Goal: Information Seeking & Learning: Understand process/instructions

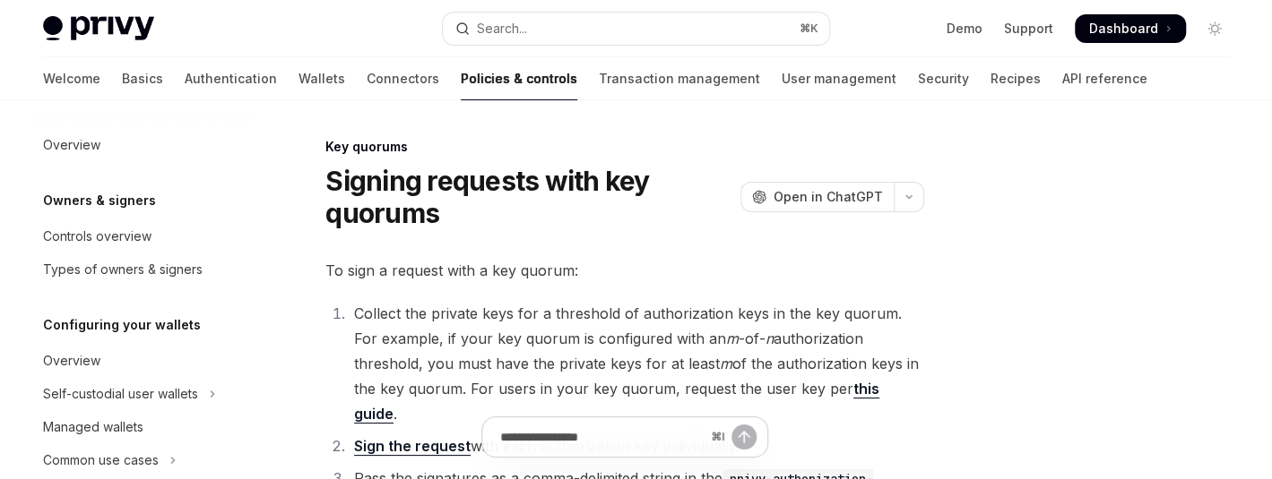
type textarea "*"
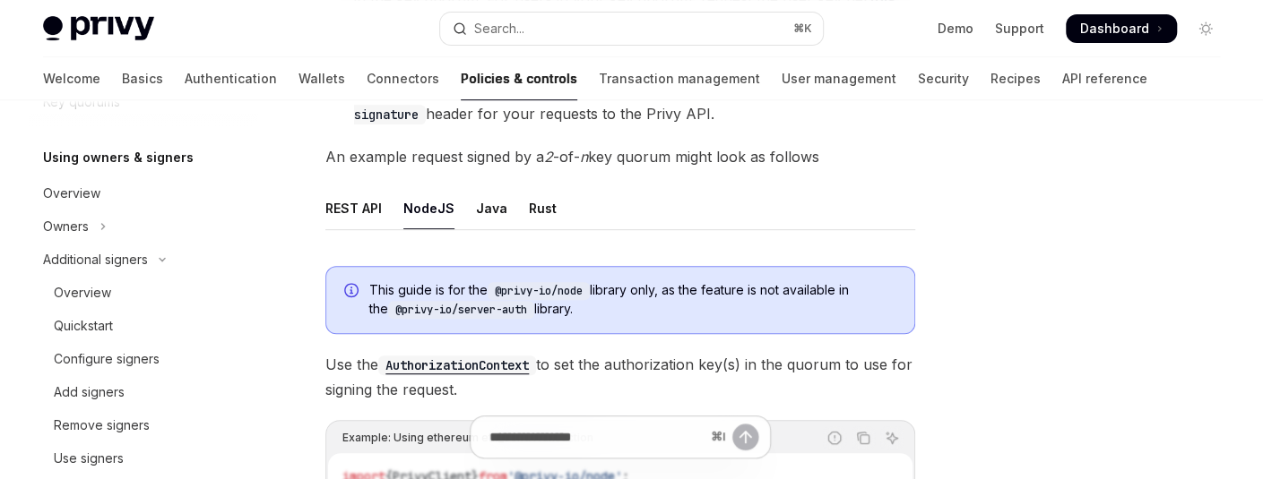
scroll to position [335, 0]
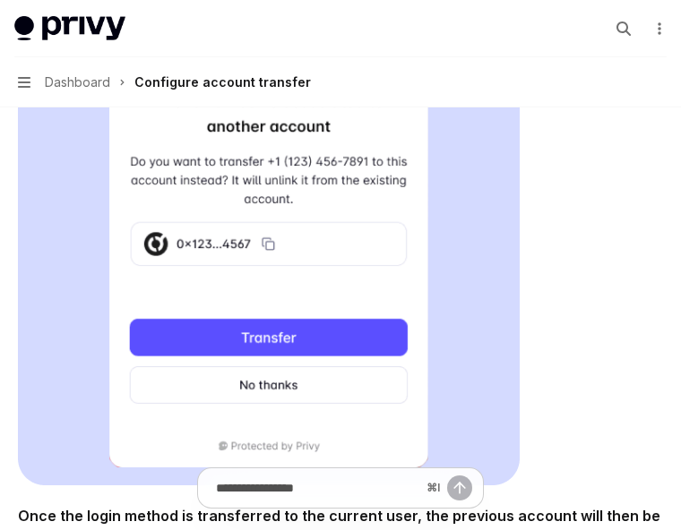
type textarea "*"
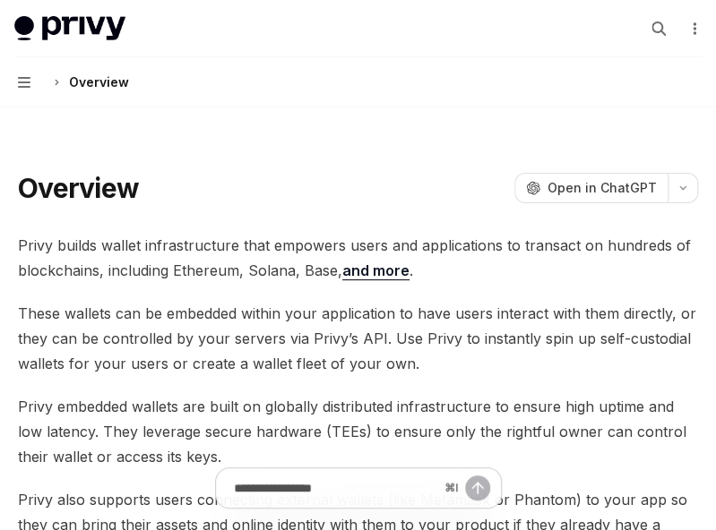
type textarea "*"
